Goal: Navigation & Orientation: Find specific page/section

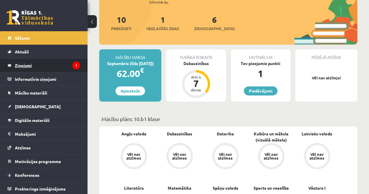
scroll to position [58, 0]
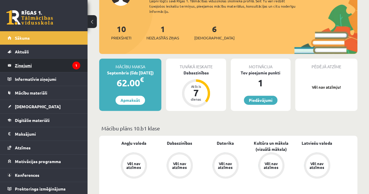
click at [55, 65] on legend "Ziņojumi 1" at bounding box center [47, 65] width 65 height 13
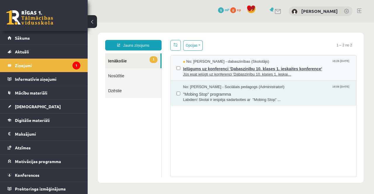
click at [323, 74] on span "Jūs esat ielūgti uz konferenci 'Dabaszinību 10. klases 1. ieskai..." at bounding box center [266, 75] width 167 height 6
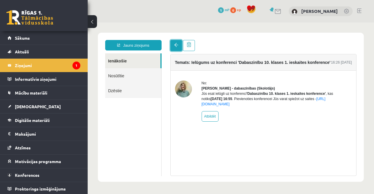
click at [173, 43] on link at bounding box center [176, 45] width 12 height 11
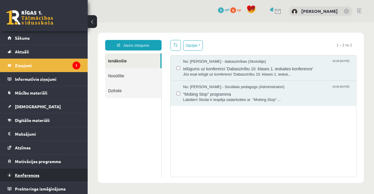
click at [34, 174] on span "Konferences" at bounding box center [27, 175] width 25 height 5
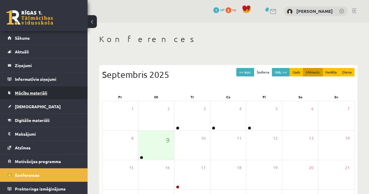
click at [27, 92] on span "Mācību materiāli" at bounding box center [31, 92] width 32 height 5
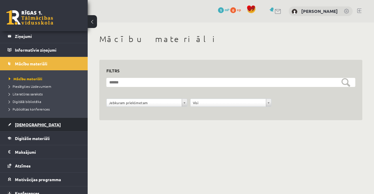
click at [29, 124] on span "[DEMOGRAPHIC_DATA]" at bounding box center [38, 124] width 46 height 5
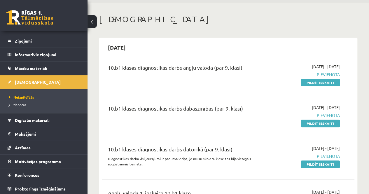
scroll to position [29, 0]
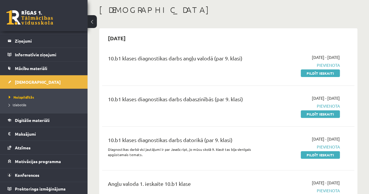
drag, startPoint x: 227, startPoint y: 118, endPoint x: 178, endPoint y: 76, distance: 64.6
click at [178, 76] on div "10.b1 klases diagnostikas darbs angļu valodā (par 9. klasi) 2025-09-01 - 2025-0…" at bounding box center [228, 65] width 253 height 34
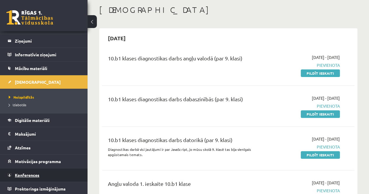
click at [34, 177] on link "Konferences" at bounding box center [44, 175] width 73 height 13
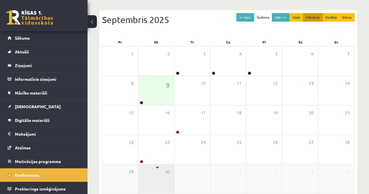
scroll to position [26, 0]
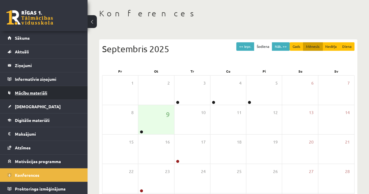
click at [29, 95] on link "Mācību materiāli" at bounding box center [44, 92] width 73 height 13
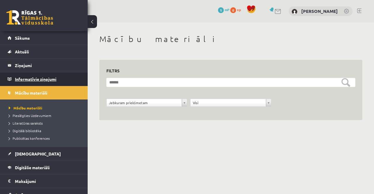
click at [31, 84] on legend "Informatīvie ziņojumi 0" at bounding box center [47, 78] width 65 height 13
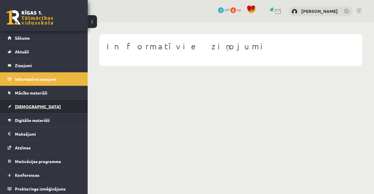
click at [40, 102] on link "[DEMOGRAPHIC_DATA]" at bounding box center [44, 106] width 73 height 13
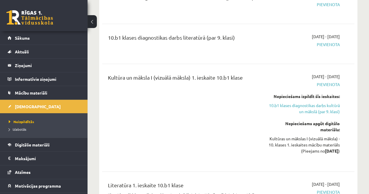
scroll to position [643, 0]
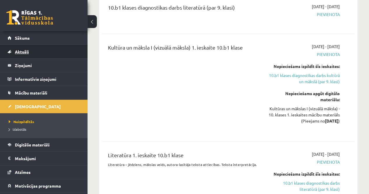
click at [40, 46] on link "Aktuāli" at bounding box center [44, 51] width 73 height 13
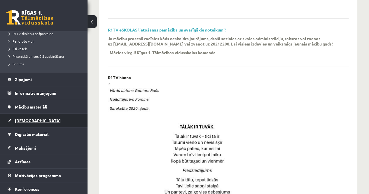
scroll to position [131, 0]
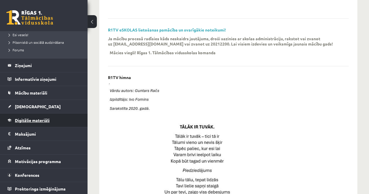
click at [37, 122] on link "Digitālie materiāli" at bounding box center [44, 120] width 73 height 13
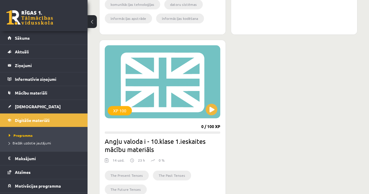
scroll to position [325, 0]
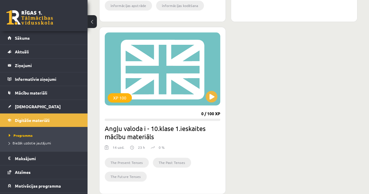
click at [132, 147] on img at bounding box center [132, 148] width 4 height 6
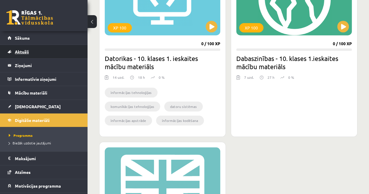
scroll to position [194, 0]
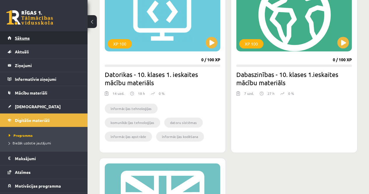
click at [48, 39] on link "Sākums" at bounding box center [44, 37] width 73 height 13
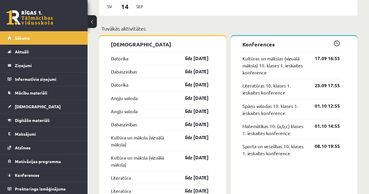
scroll to position [467, 0]
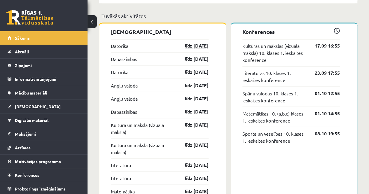
click at [192, 46] on link "līdz [DATE]" at bounding box center [192, 45] width 34 height 7
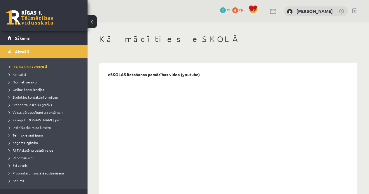
click at [46, 39] on link "Sākums" at bounding box center [44, 37] width 73 height 13
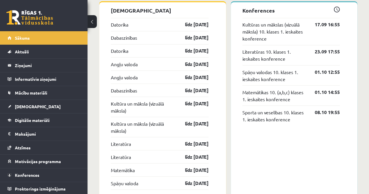
scroll to position [496, 0]
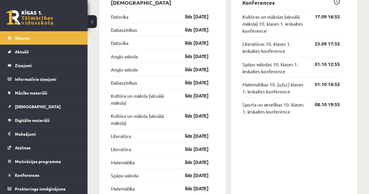
drag, startPoint x: 210, startPoint y: 118, endPoint x: 251, endPoint y: 159, distance: 57.8
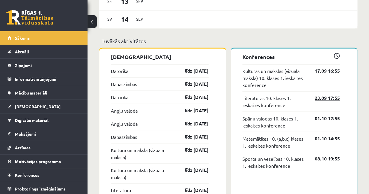
scroll to position [467, 0]
